Goal: Contribute content

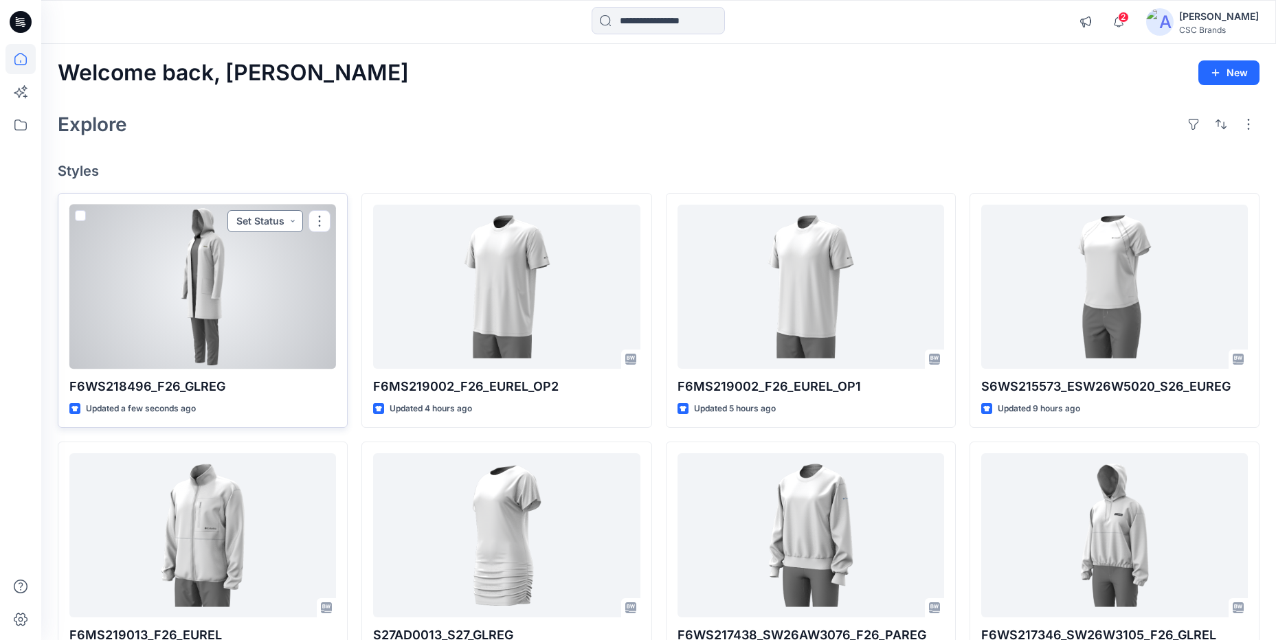
click at [273, 216] on button "Set Status" at bounding box center [265, 221] width 76 height 22
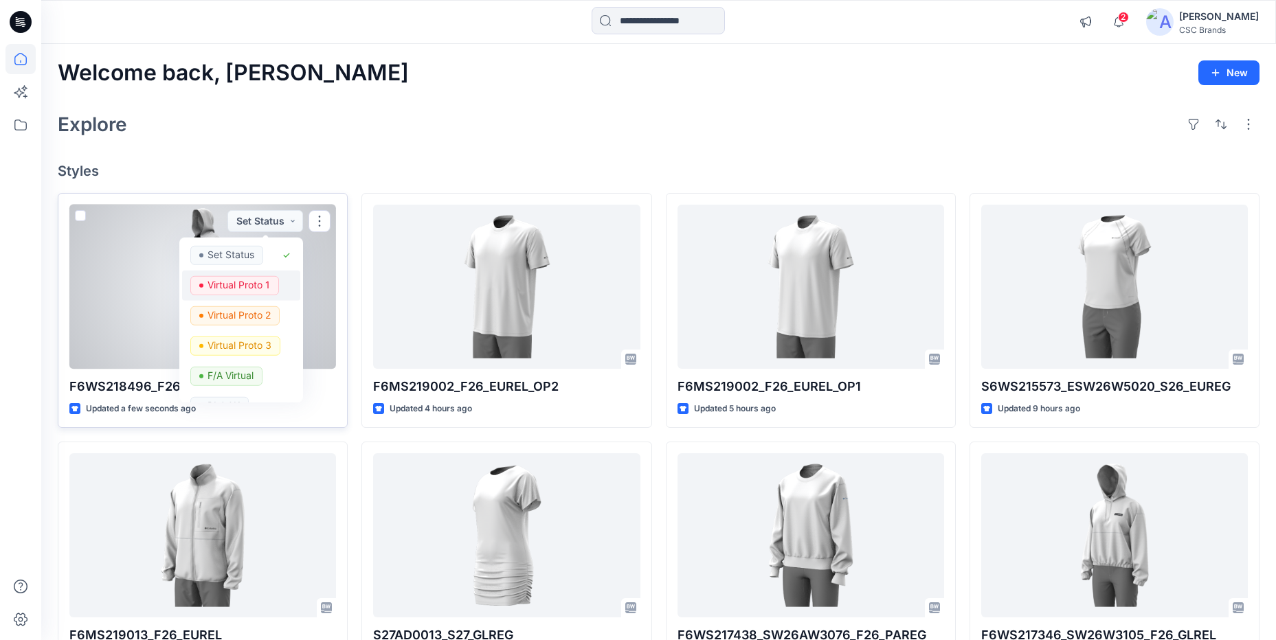
click at [255, 280] on p "Virtual Proto 1" at bounding box center [239, 285] width 63 height 18
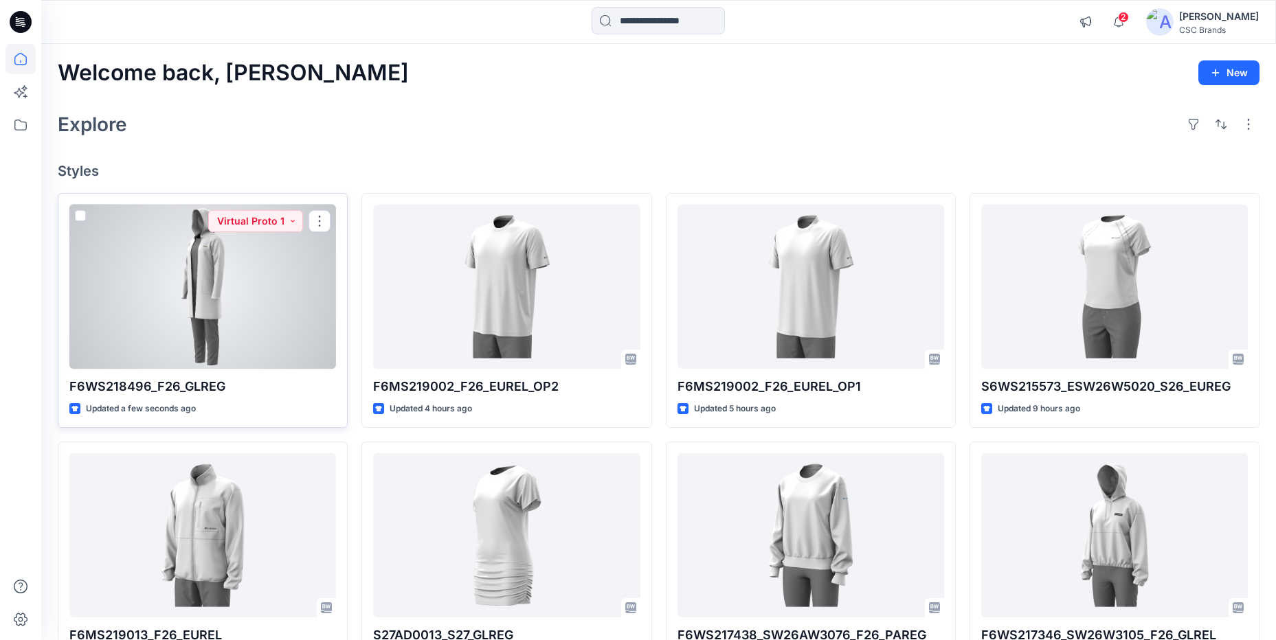
click at [247, 348] on div at bounding box center [202, 287] width 267 height 164
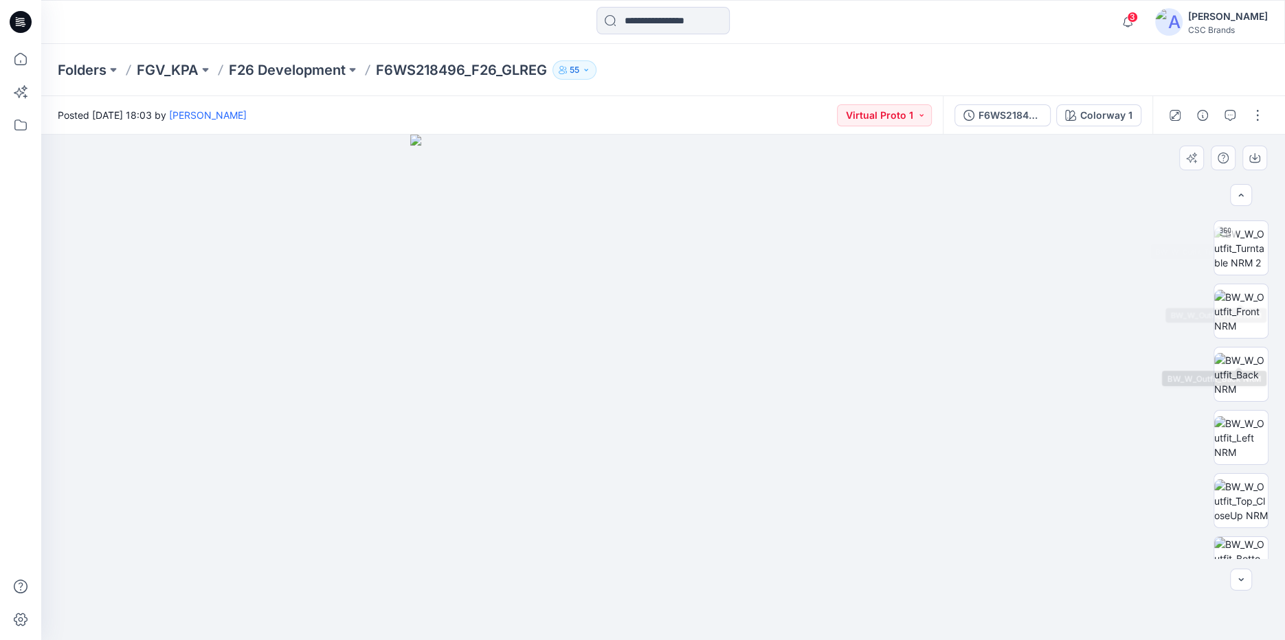
scroll to position [157, 0]
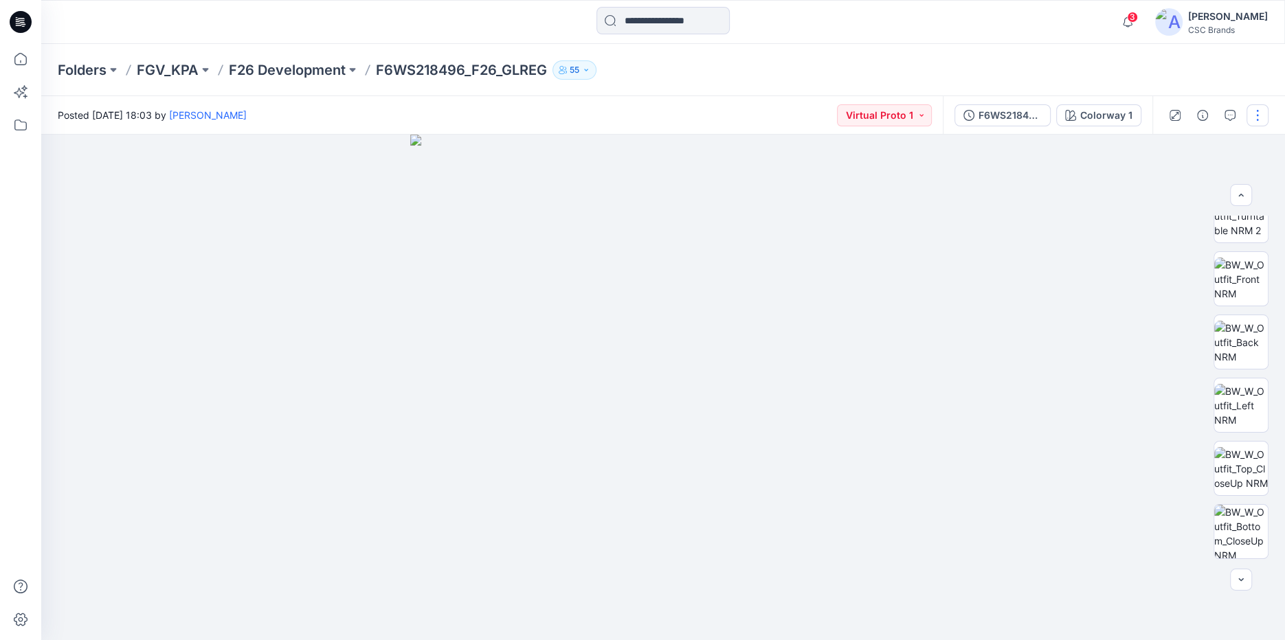
click at [1257, 119] on button "button" at bounding box center [1258, 115] width 22 height 22
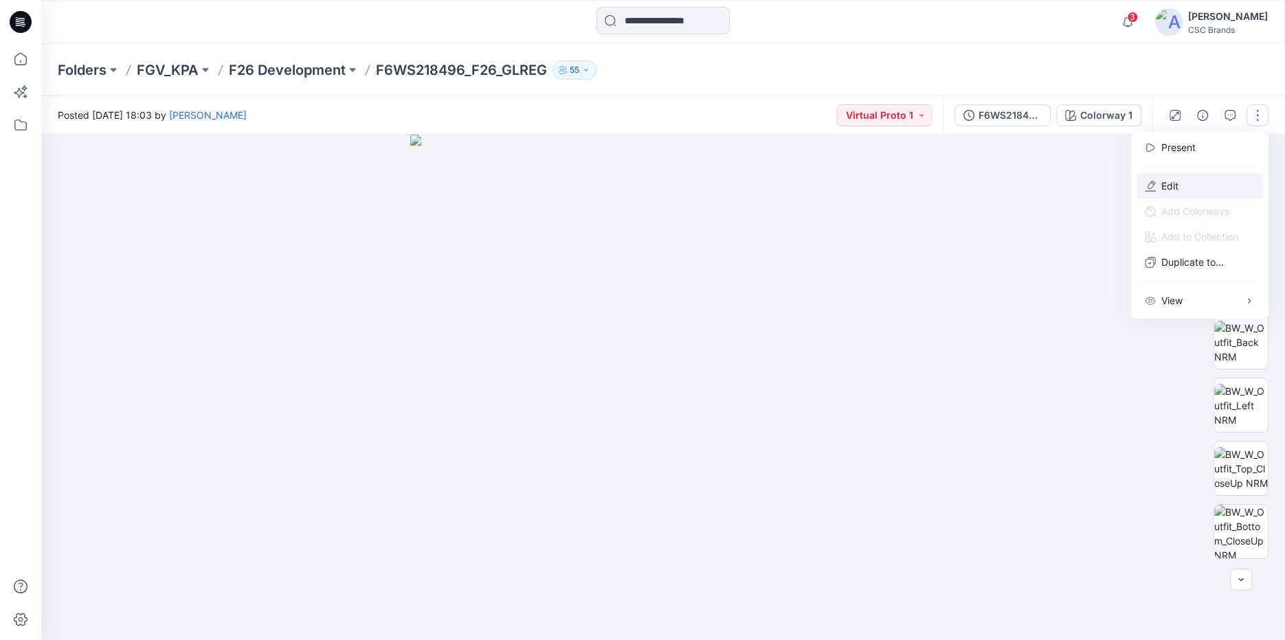
click at [1183, 183] on button "Edit" at bounding box center [1200, 185] width 126 height 25
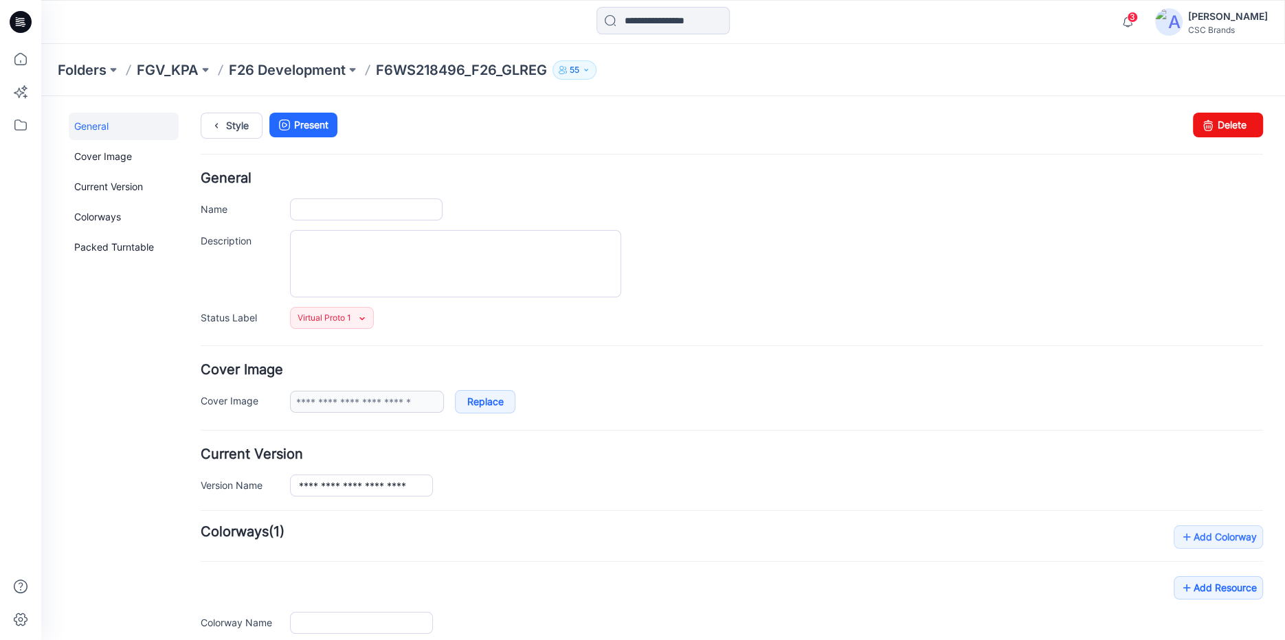
type input "**********"
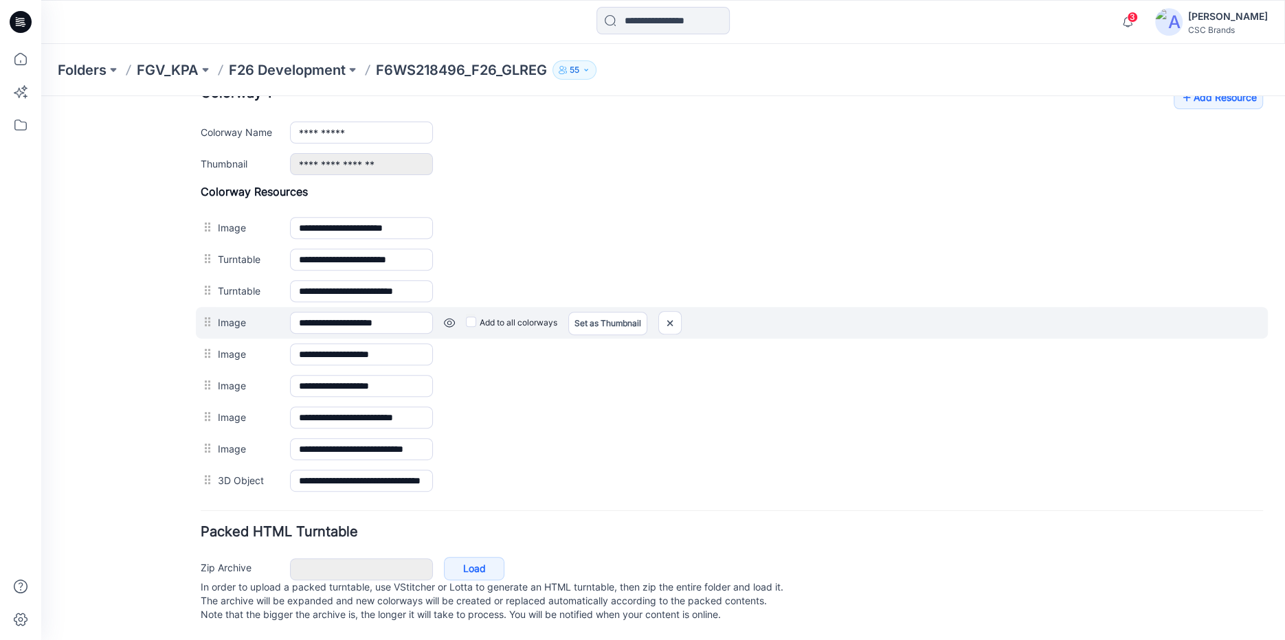
scroll to position [198, 0]
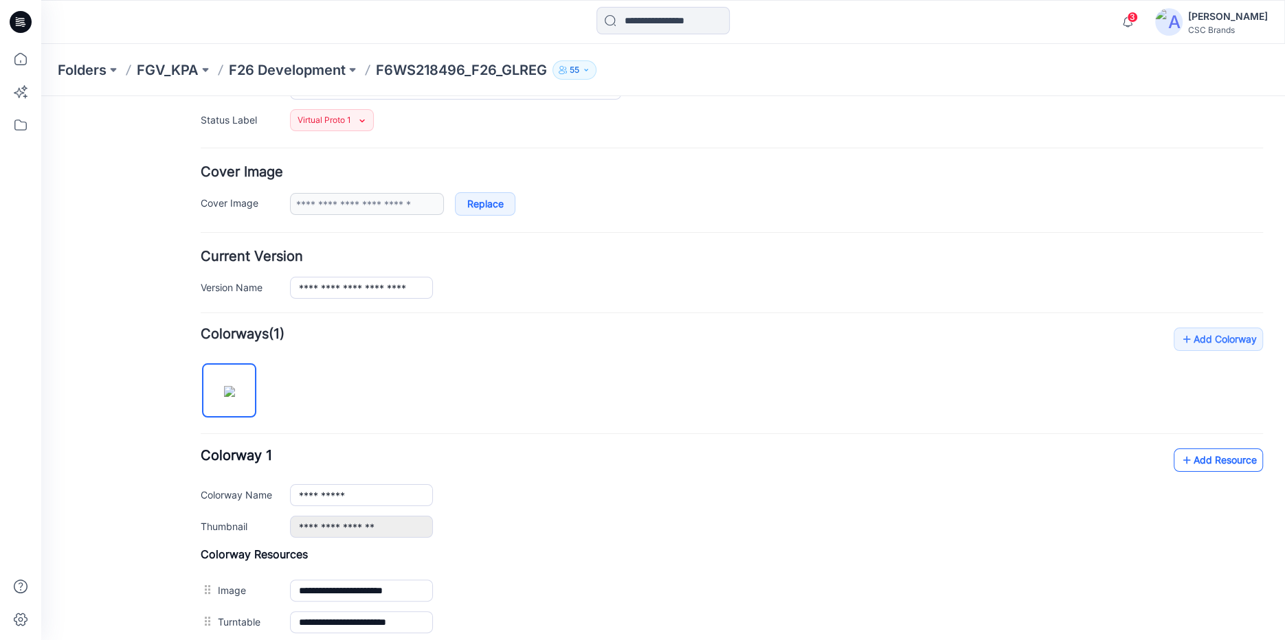
click at [1227, 456] on link "Add Resource" at bounding box center [1218, 460] width 89 height 23
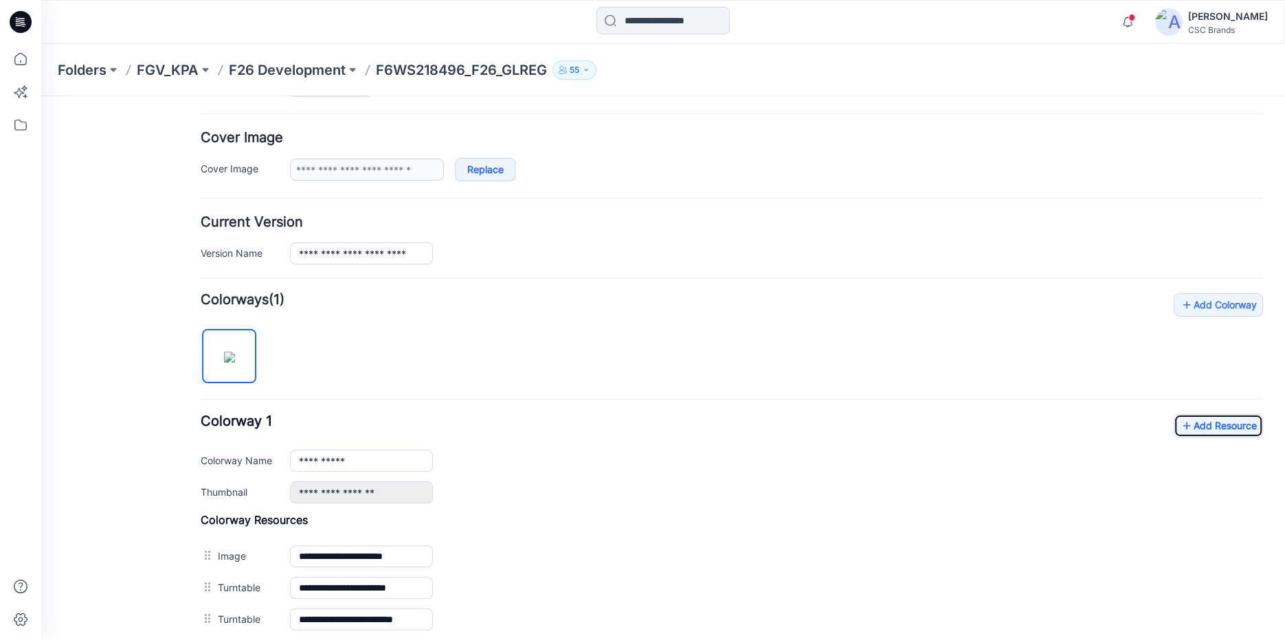
scroll to position [0, 0]
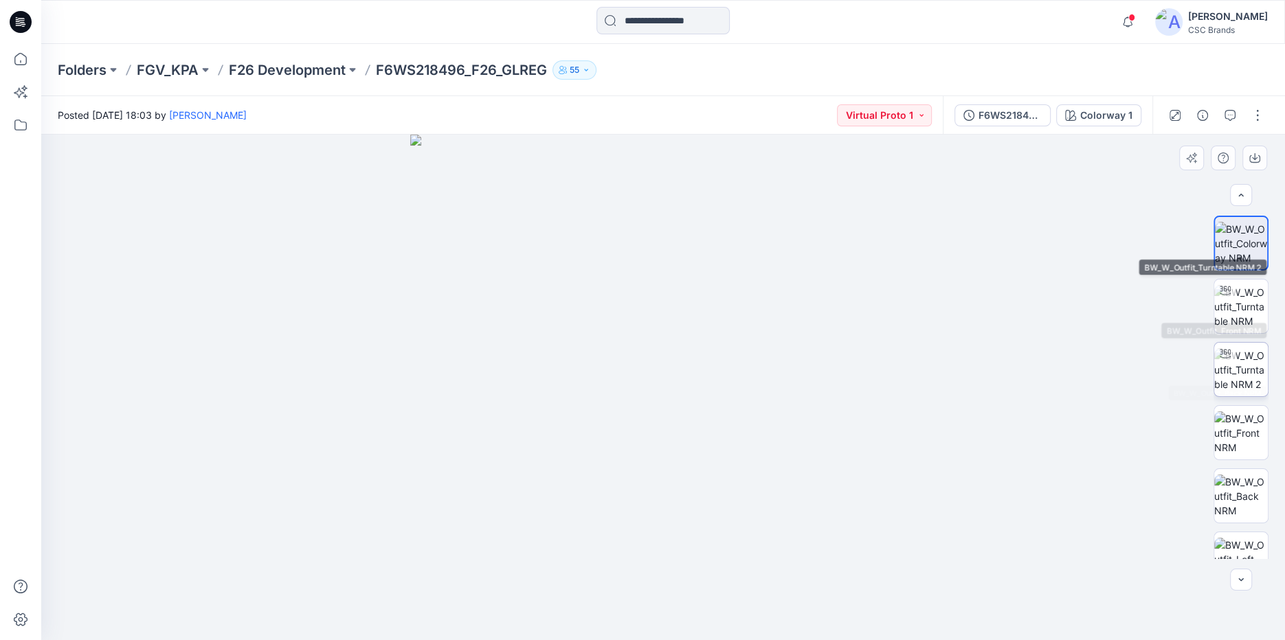
scroll to position [285, 0]
